Goal: Transaction & Acquisition: Purchase product/service

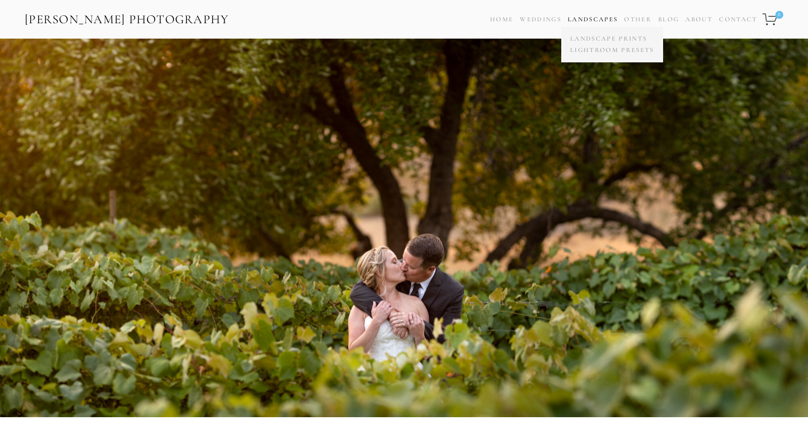
click at [575, 24] on span "Landscapes Landscape Prints Lightroom Presets" at bounding box center [593, 19] width 50 height 14
click at [583, 37] on link "Landscape Prints" at bounding box center [612, 38] width 89 height 11
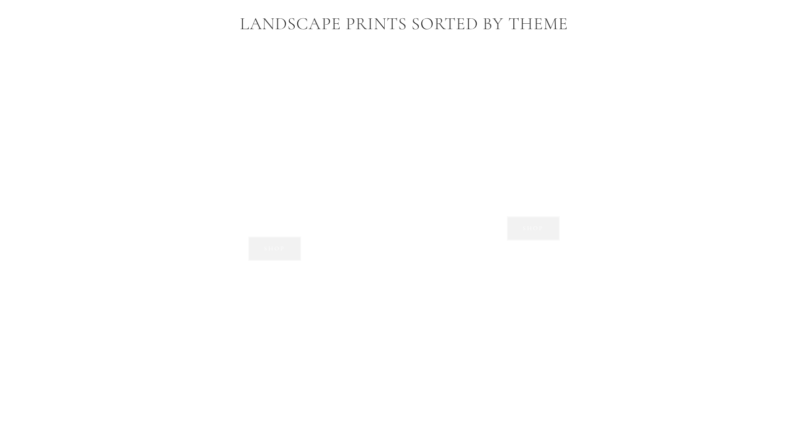
scroll to position [733, 0]
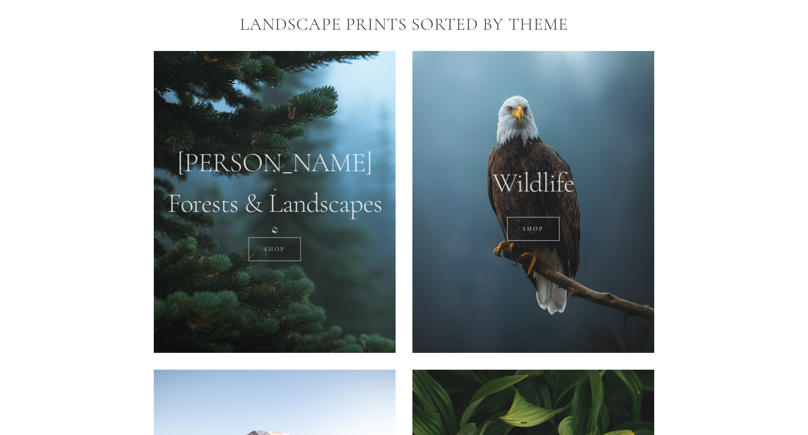
click at [276, 248] on link "SHOP" at bounding box center [274, 249] width 53 height 25
click at [536, 196] on div at bounding box center [533, 202] width 242 height 302
click at [537, 234] on link "SHOP" at bounding box center [533, 229] width 53 height 25
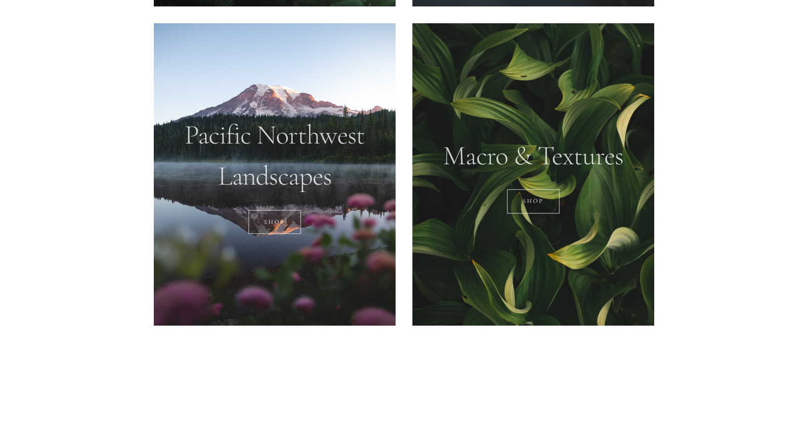
scroll to position [1078, 0]
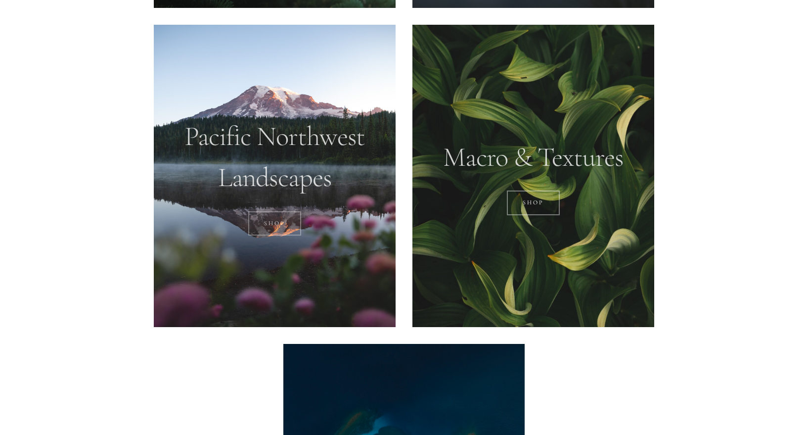
click at [265, 220] on link "SHOP" at bounding box center [274, 223] width 53 height 25
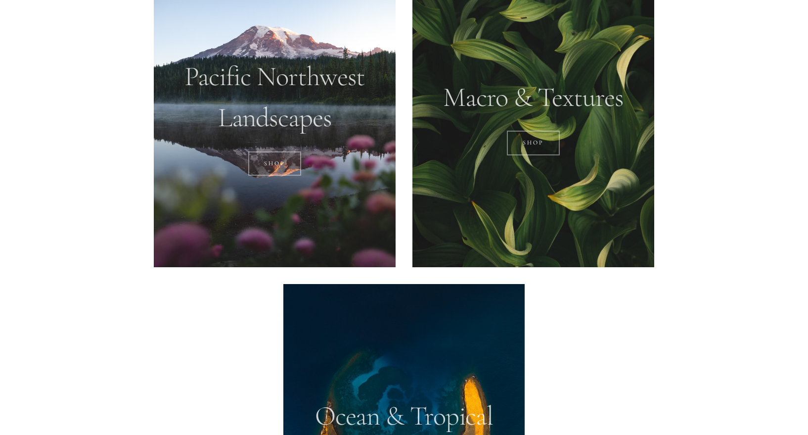
scroll to position [1044, 0]
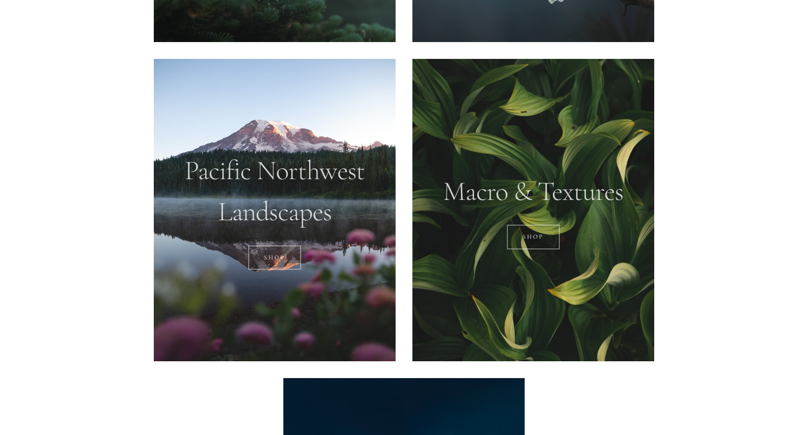
click at [478, 203] on div at bounding box center [533, 210] width 242 height 302
click at [532, 237] on link "Shop" at bounding box center [533, 237] width 53 height 25
